Goal: Information Seeking & Learning: Learn about a topic

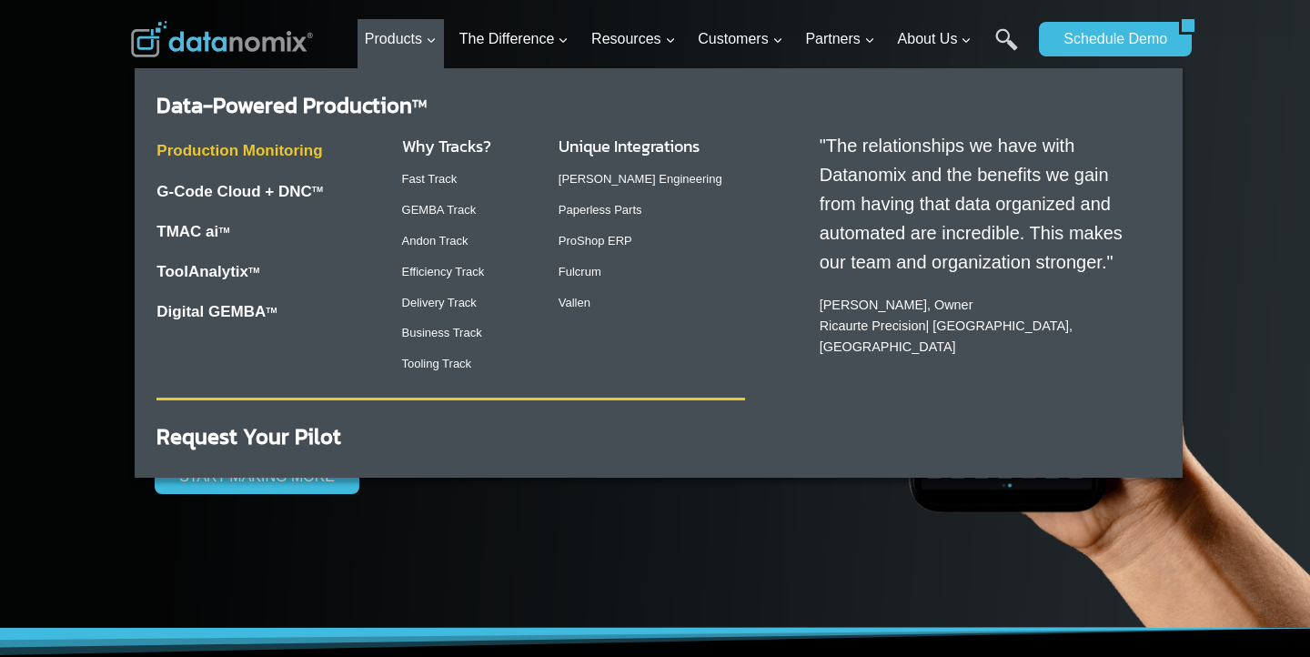
click at [293, 155] on link "Production Monitoring" at bounding box center [239, 150] width 166 height 17
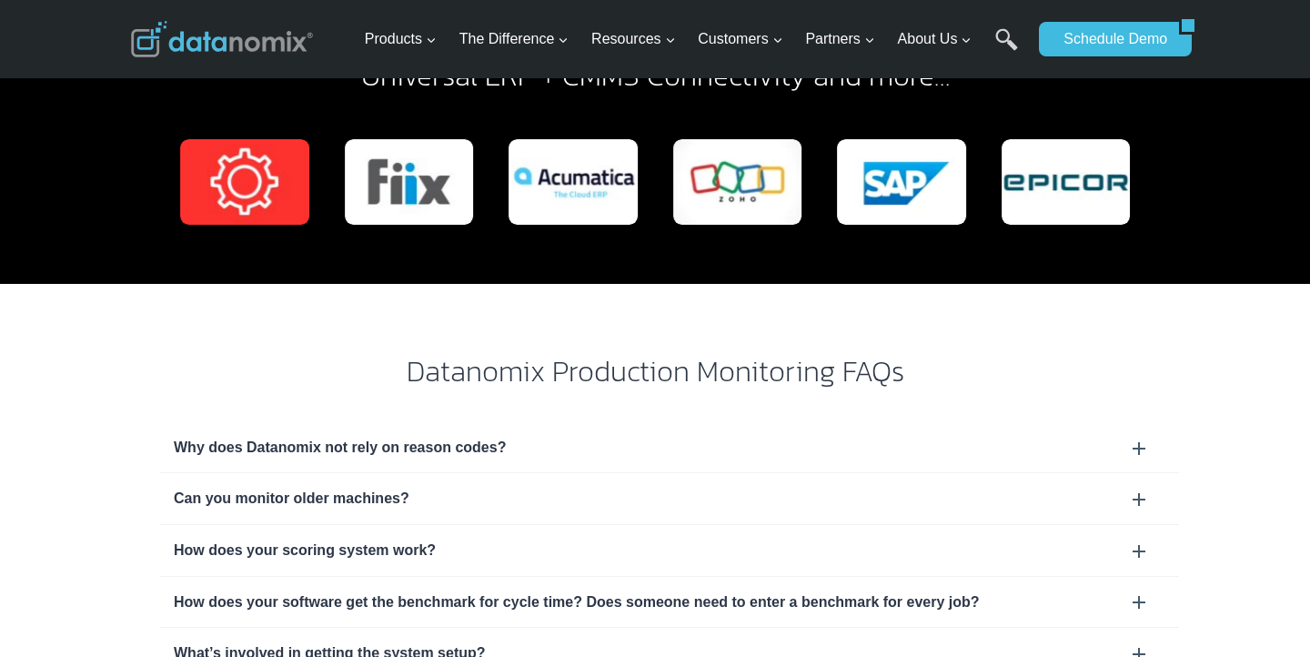
scroll to position [5386, 0]
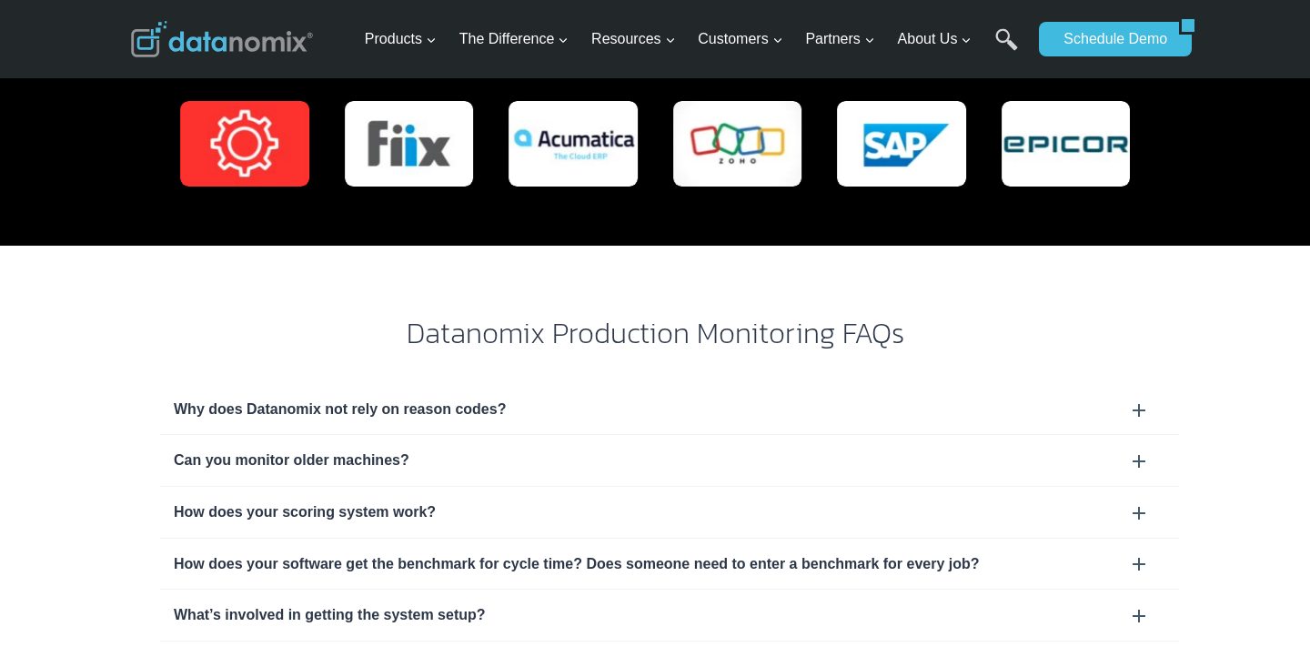
click at [1143, 398] on div "Why does Datanomix not rely on reason codes?" at bounding box center [670, 410] width 992 height 24
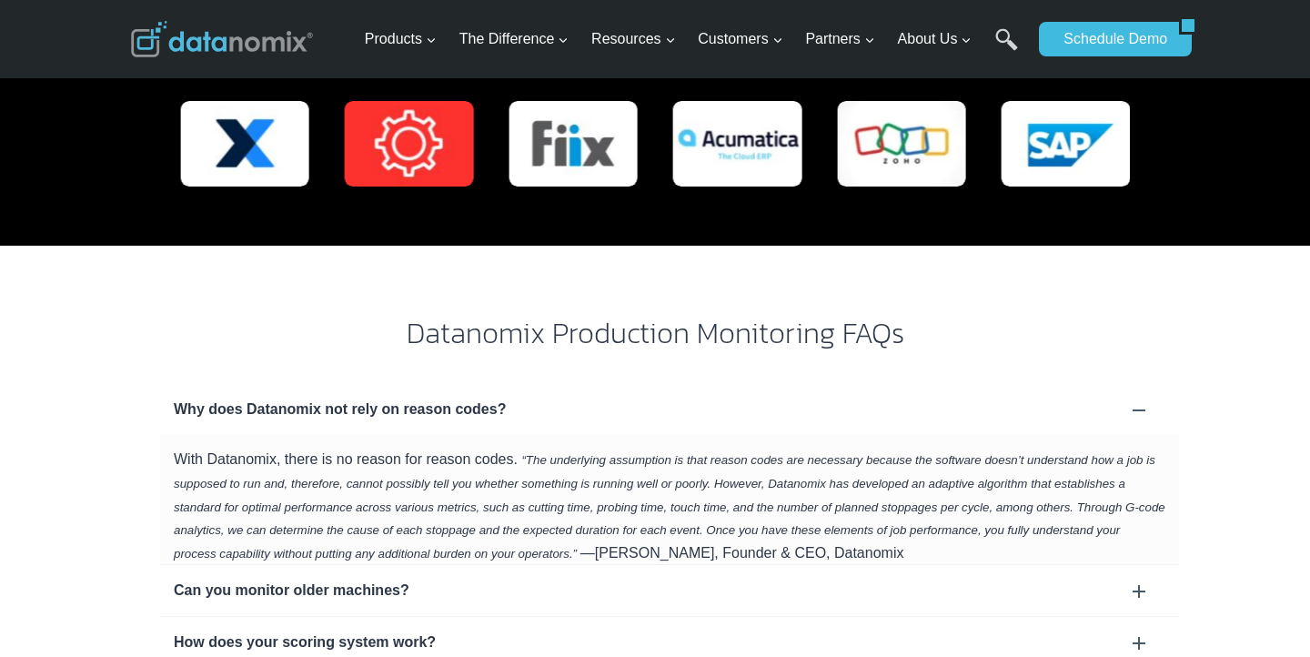
click at [1137, 579] on div "Can you monitor older machines?" at bounding box center [670, 591] width 992 height 24
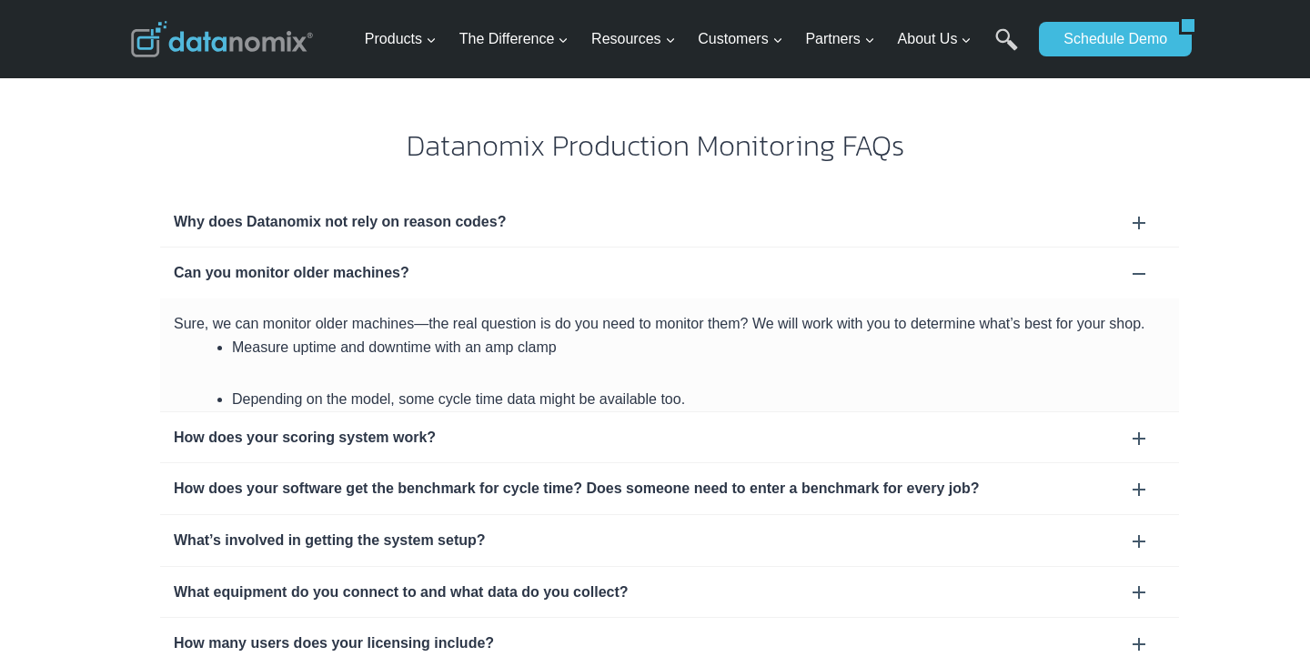
scroll to position [5607, 0]
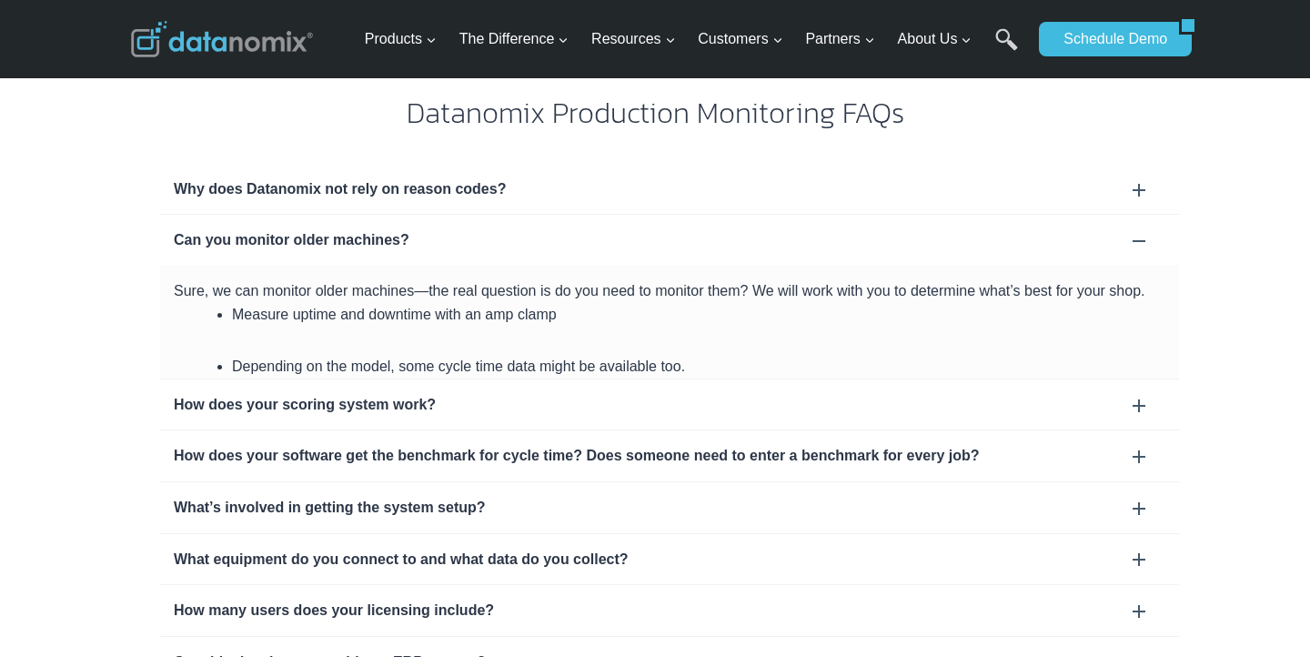
click at [1139, 379] on div "How does your scoring system work?" at bounding box center [669, 404] width 1019 height 51
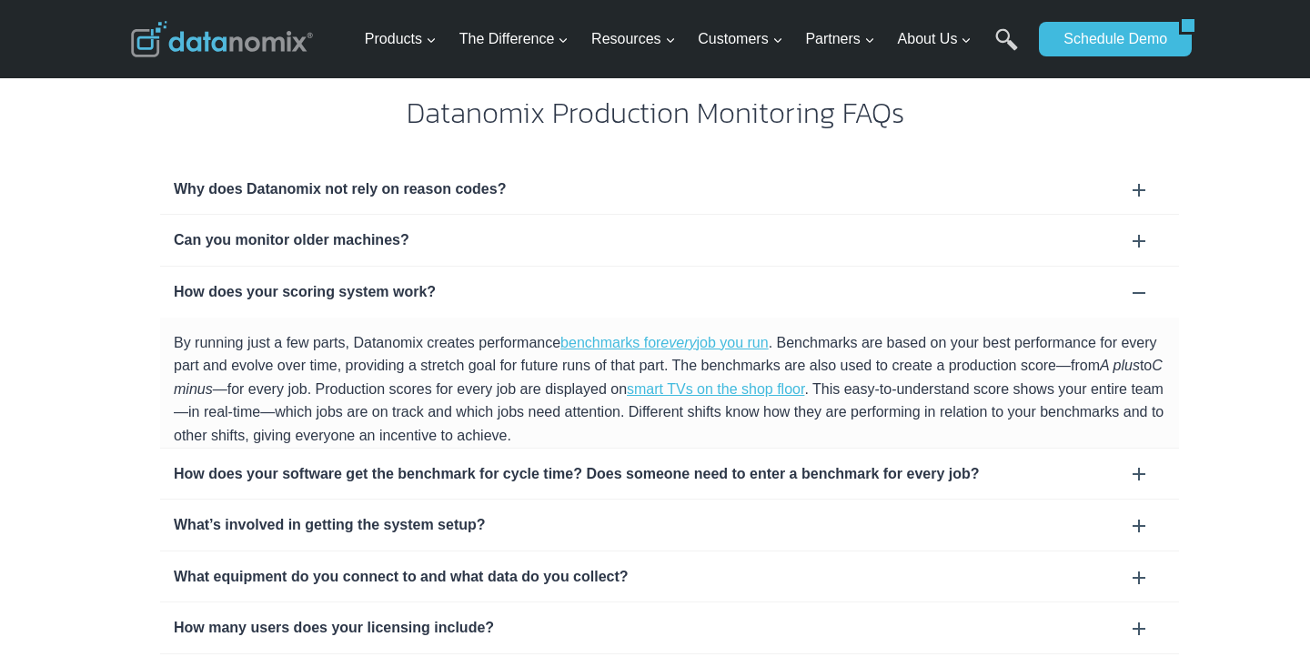
click at [1138, 449] on div "How does your software get the benchmark for cycle time? Does someone need to e…" at bounding box center [669, 474] width 1019 height 51
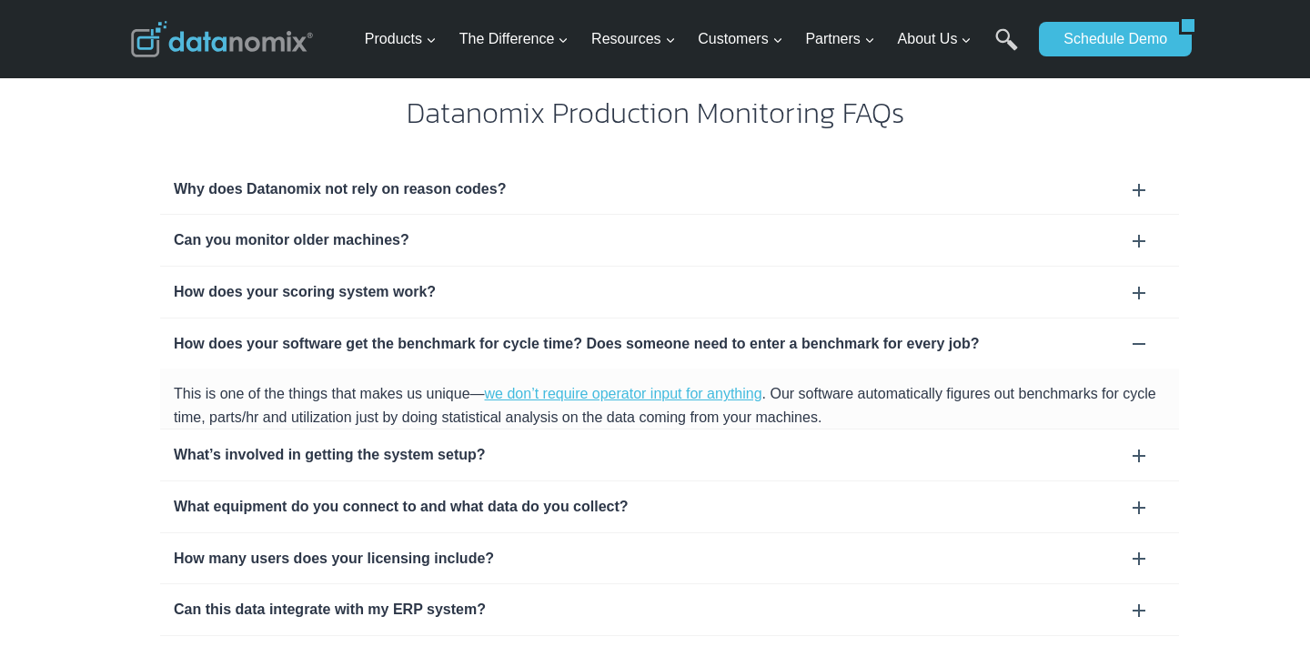
click at [1141, 443] on div "What’s involved in getting the system setup?" at bounding box center [670, 455] width 992 height 24
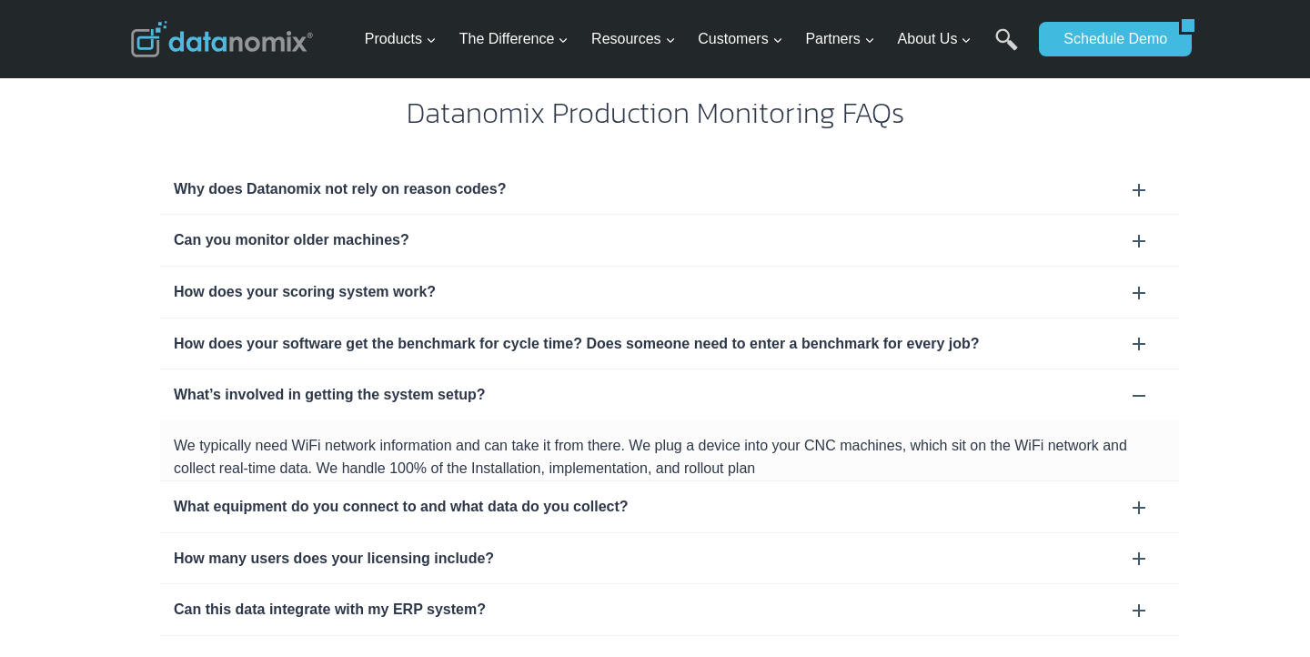
click at [671, 495] on div "What equipment do you connect to and what data do you collect?" at bounding box center [670, 507] width 992 height 24
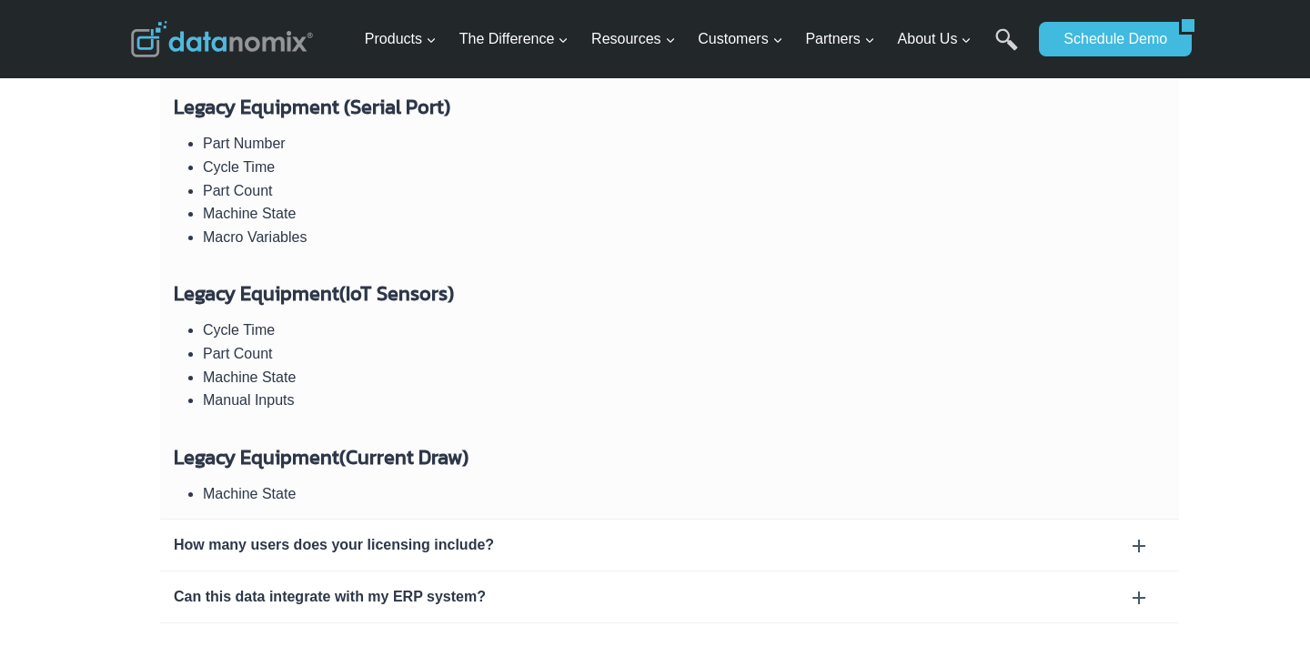
scroll to position [6304, 0]
click at [600, 532] on div "How many users does your licensing include?" at bounding box center [670, 544] width 992 height 24
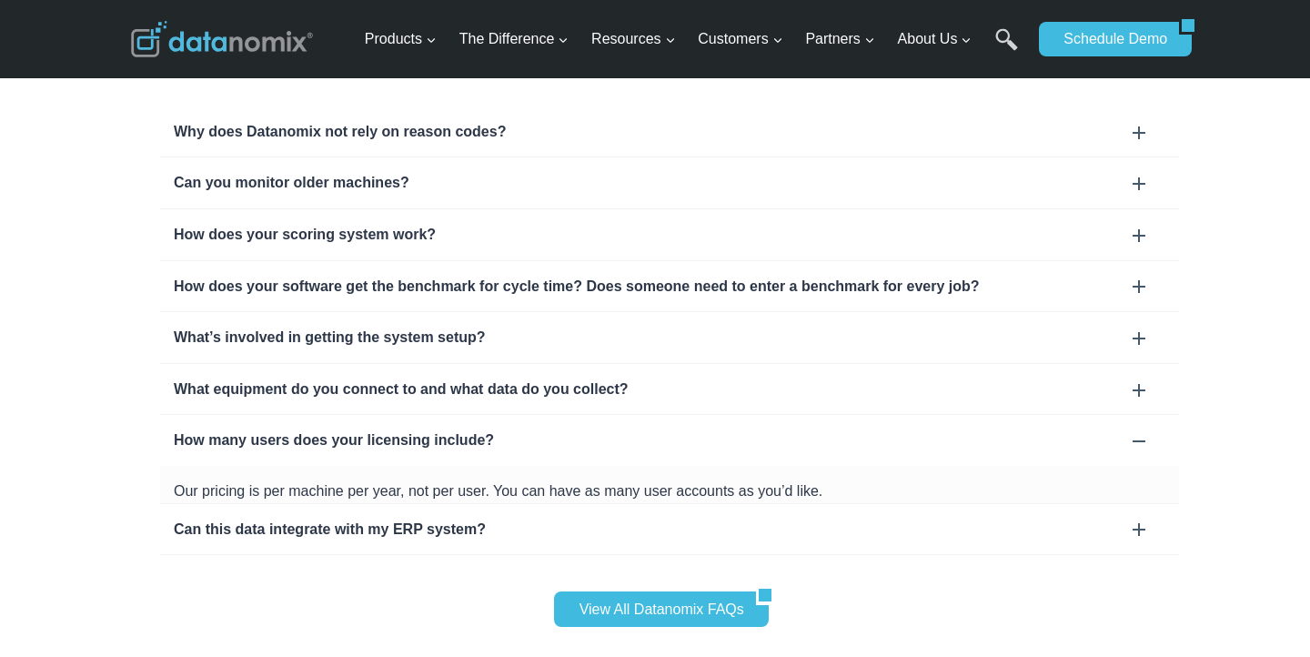
scroll to position [5659, 0]
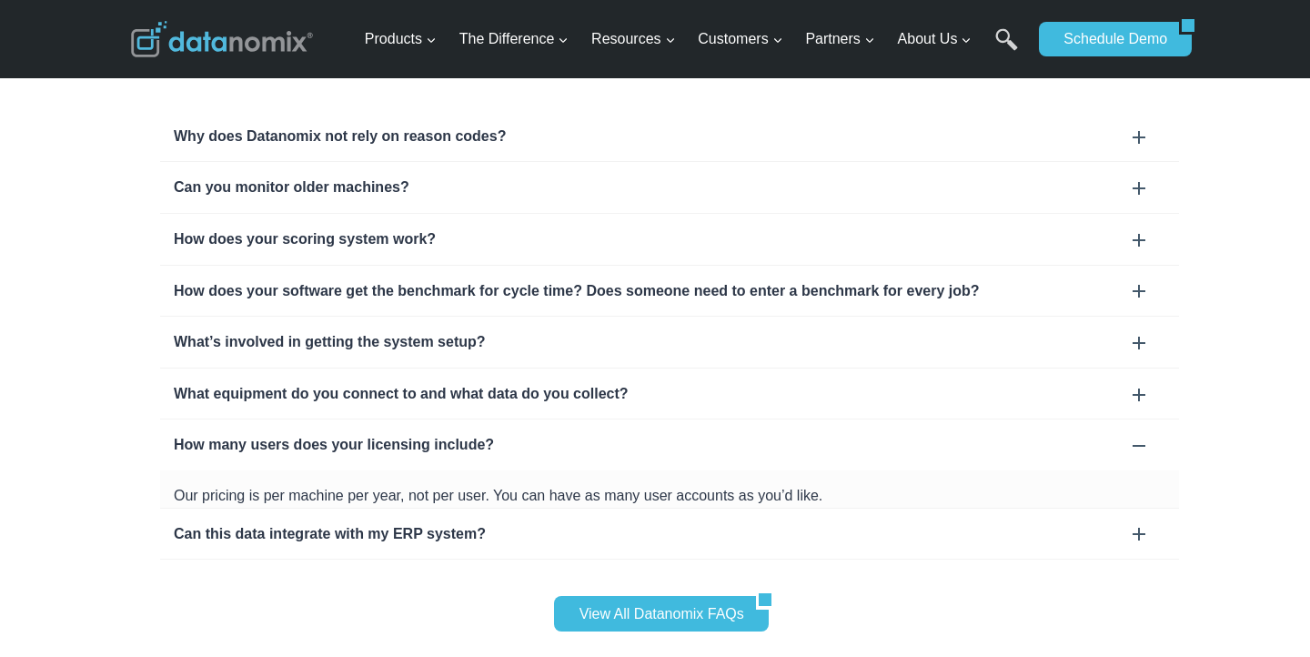
click at [773, 522] on div "Can this data integrate with my ERP system?" at bounding box center [670, 534] width 992 height 24
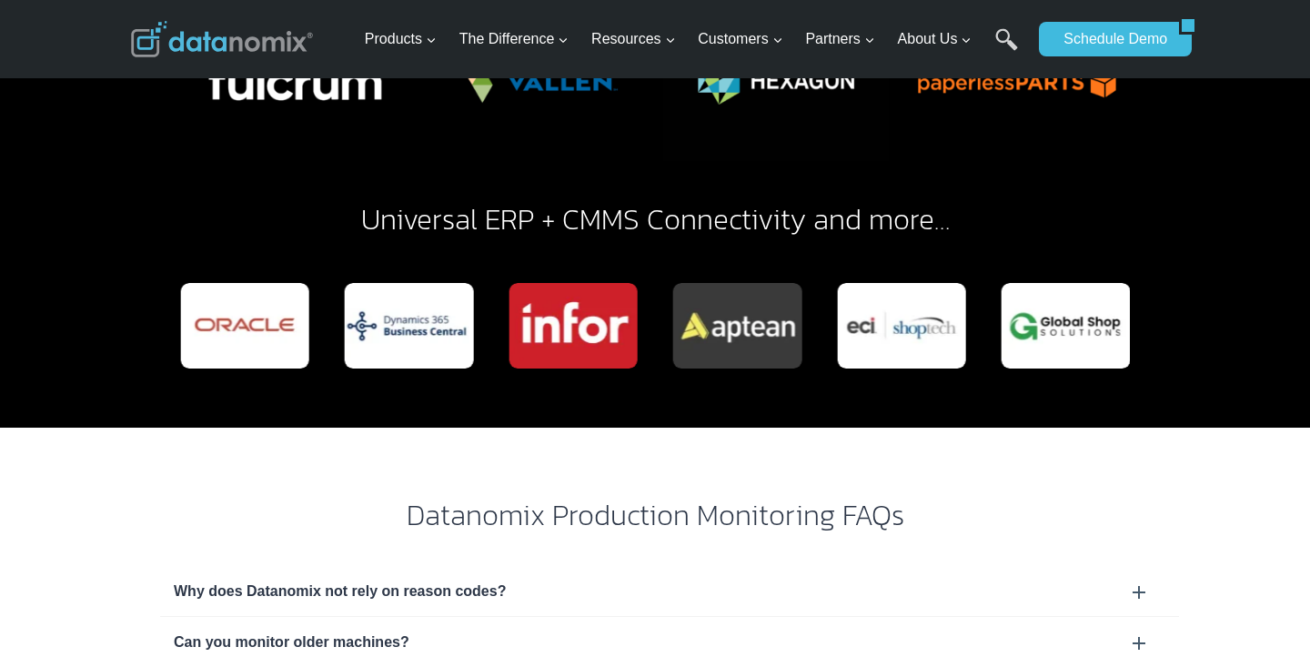
scroll to position [5177, 0]
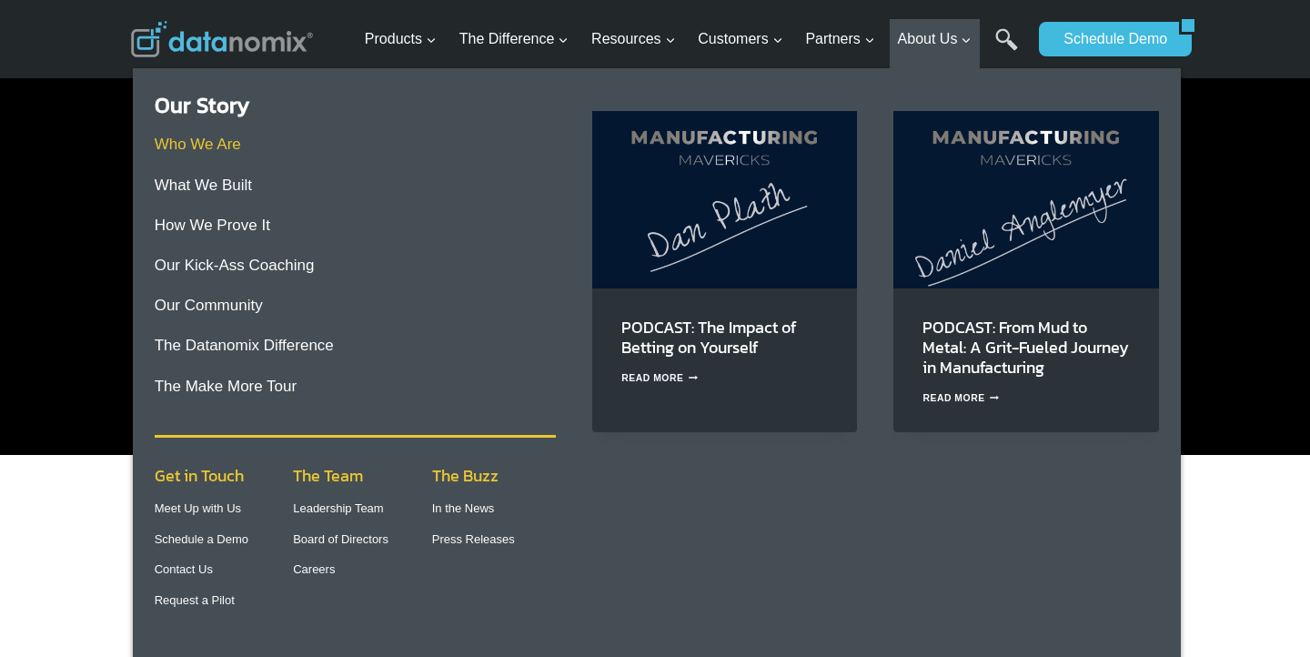
click at [208, 143] on link "Who We Are" at bounding box center [198, 144] width 86 height 17
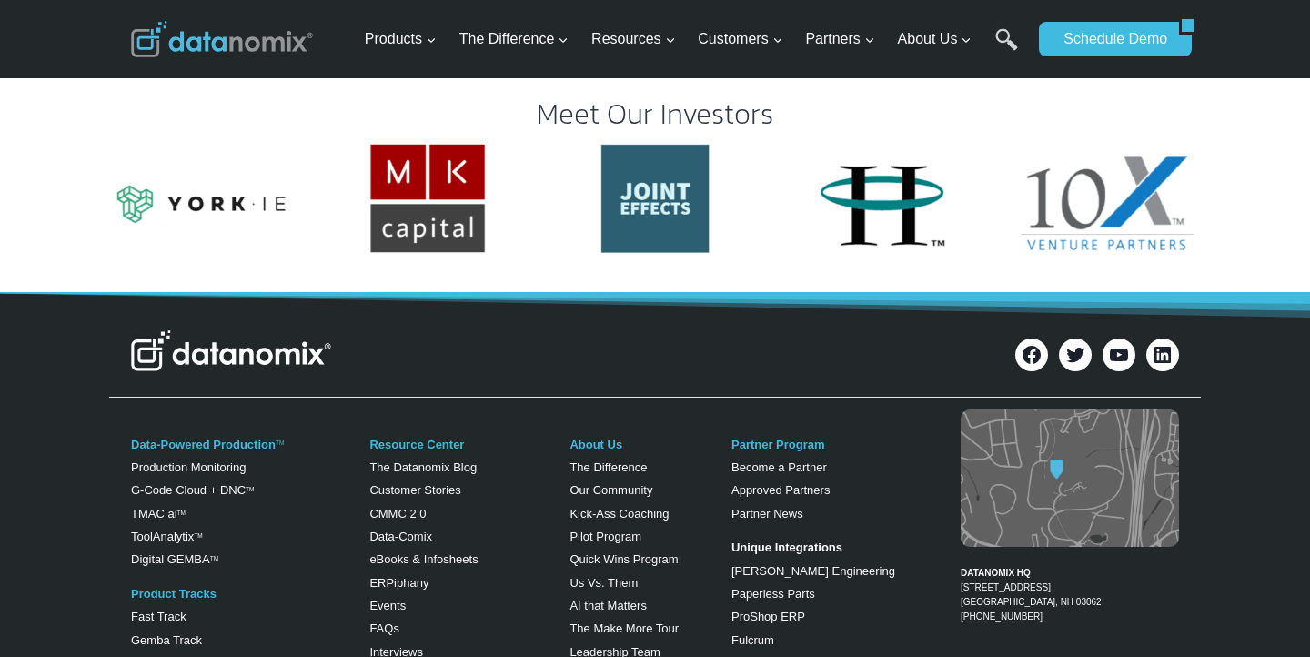
scroll to position [3695, 0]
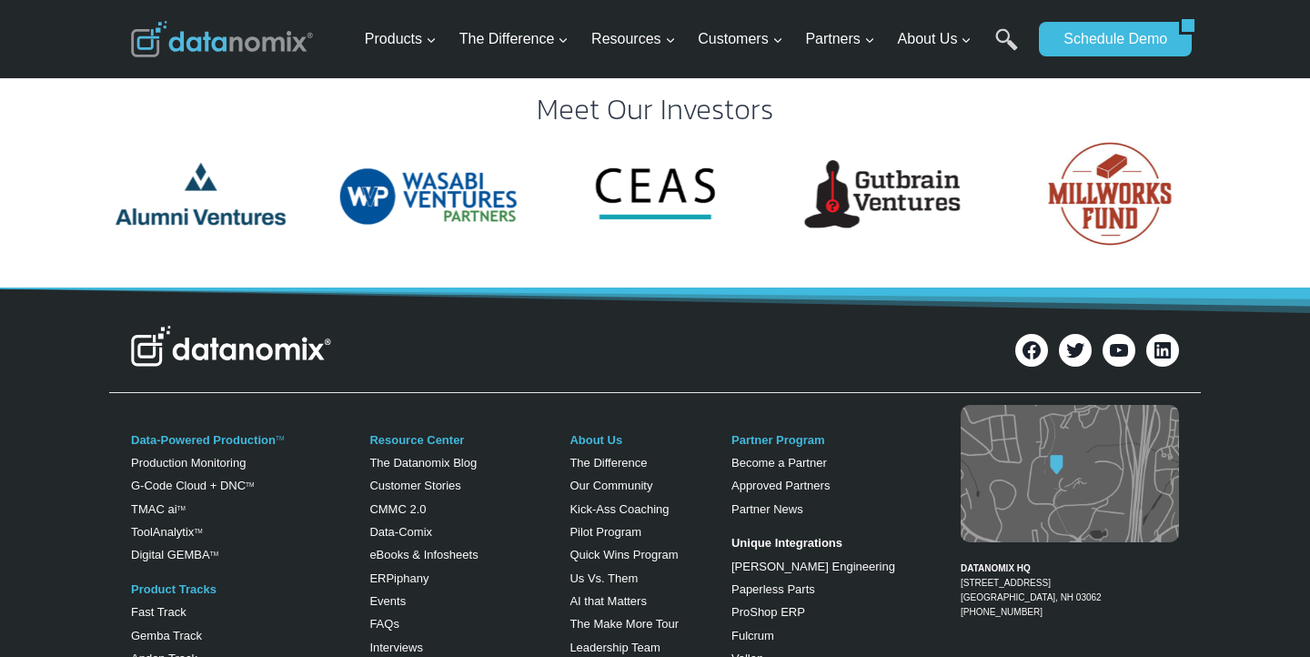
click at [587, 656] on link "Board of Directors" at bounding box center [618, 670] width 96 height 14
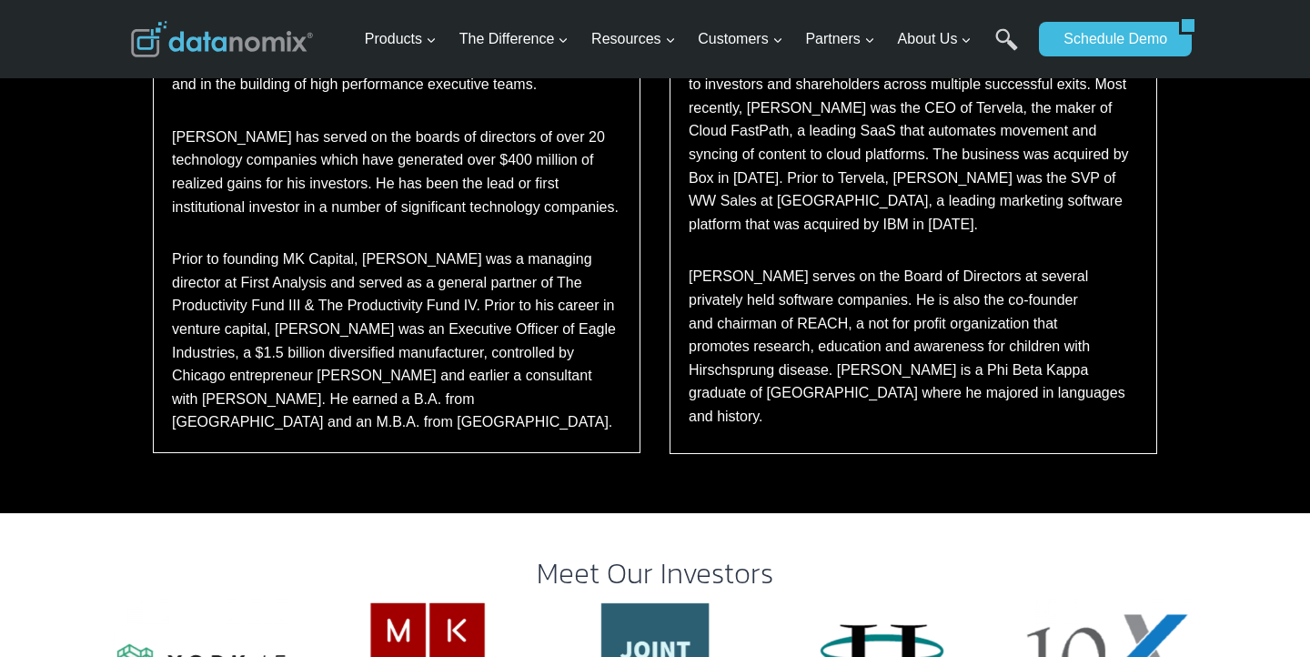
scroll to position [1412, 0]
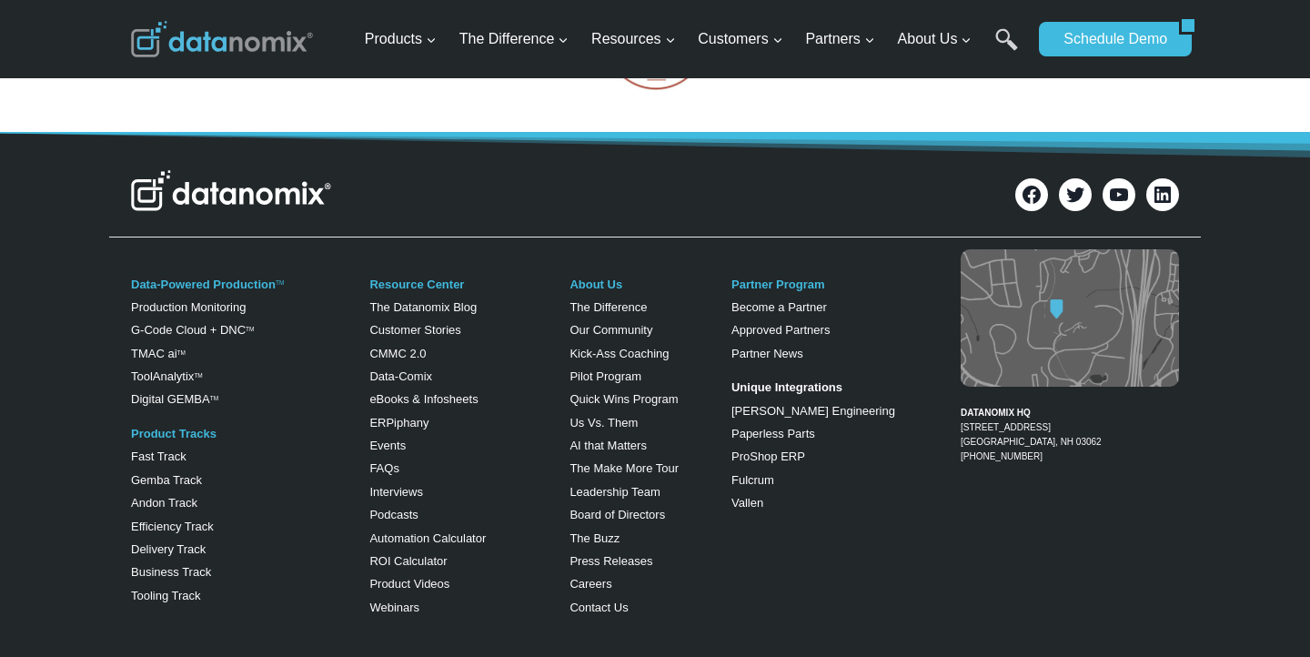
scroll to position [3854, 0]
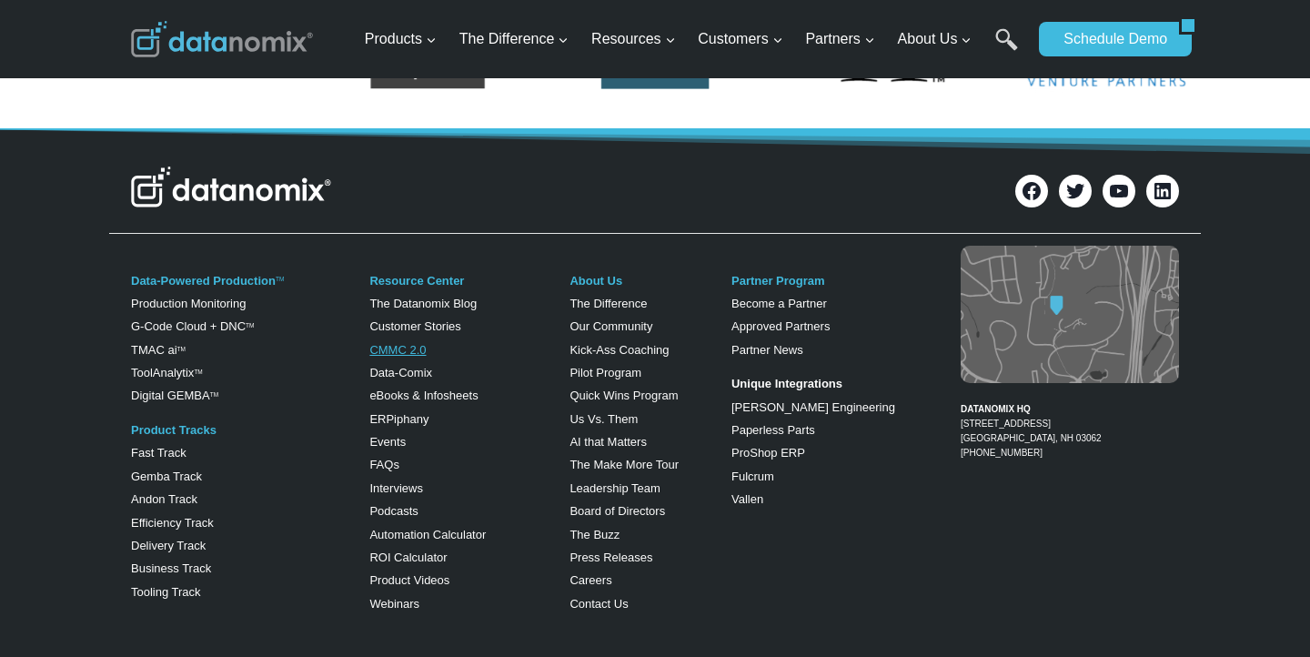
click at [402, 343] on link "CMMC 2.0" at bounding box center [397, 350] width 56 height 14
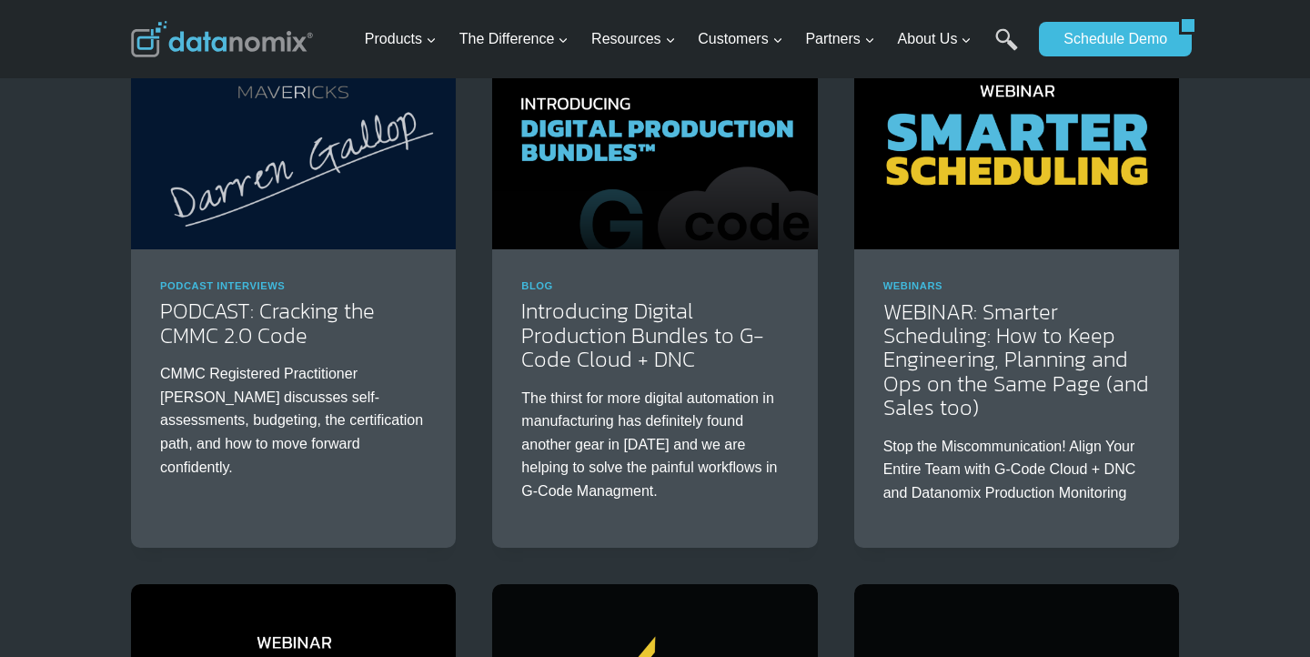
scroll to position [296, 0]
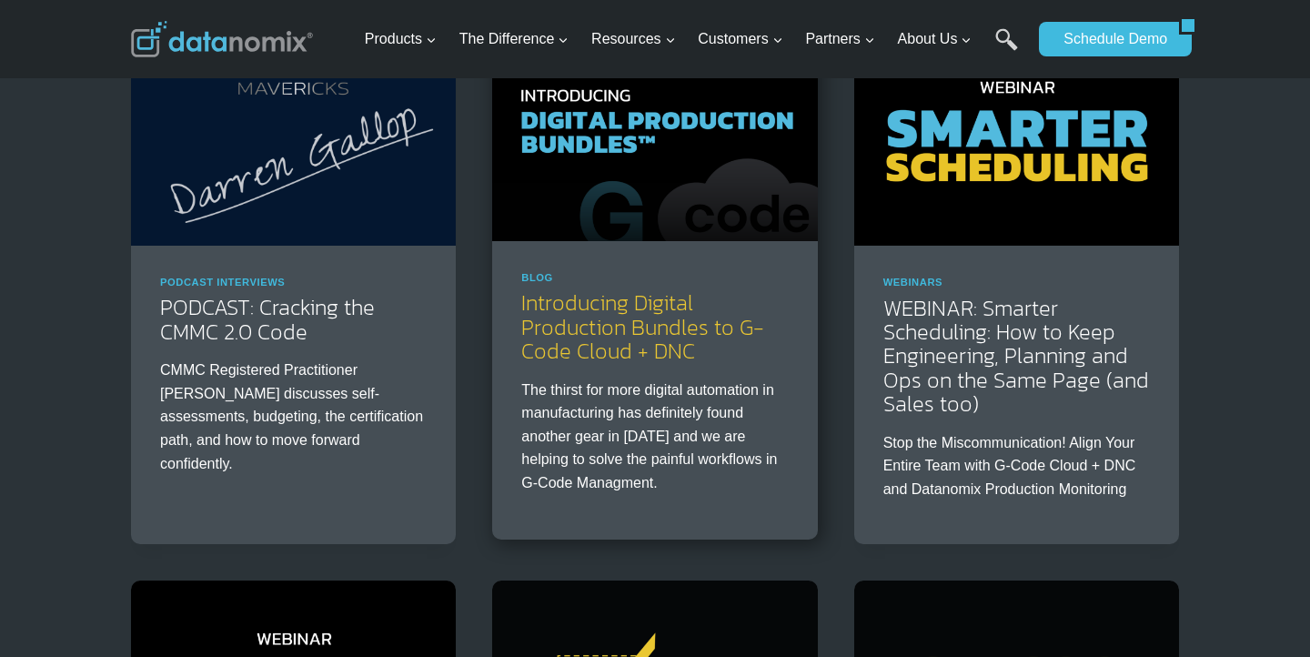
click at [598, 309] on link "Introducing Digital Production Bundles to G-Code Cloud + DNC" at bounding box center [642, 327] width 243 height 80
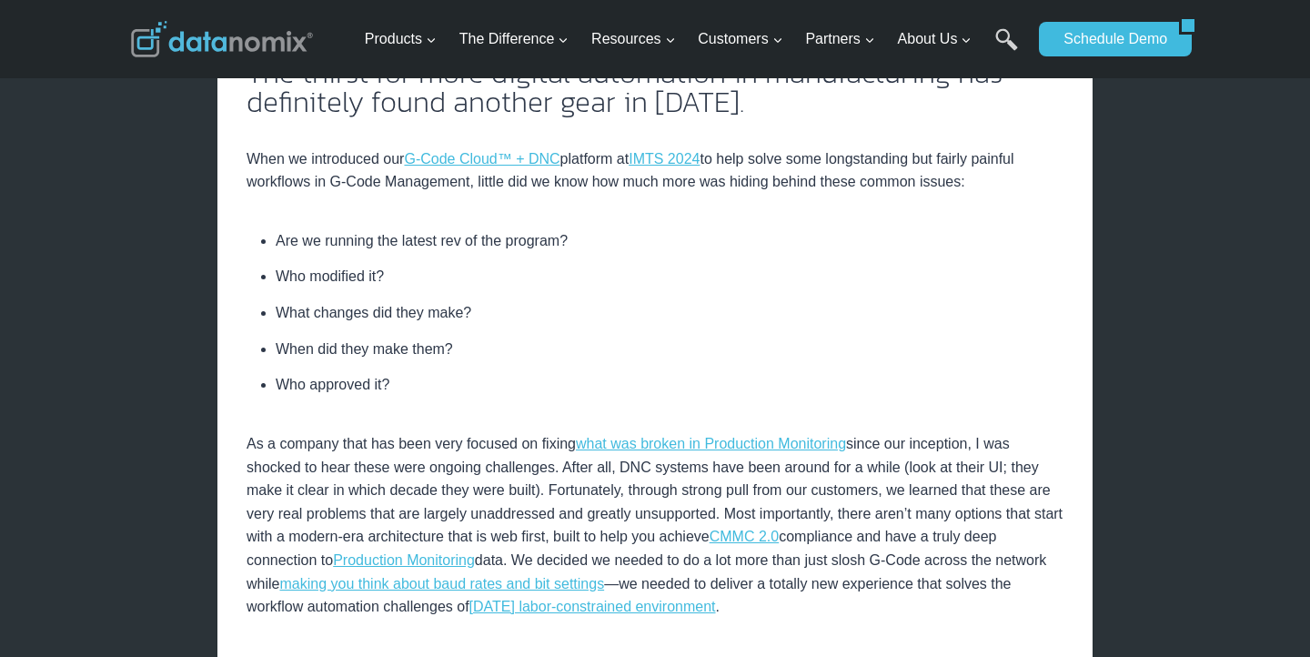
scroll to position [476, 0]
